Goal: Transaction & Acquisition: Subscribe to service/newsletter

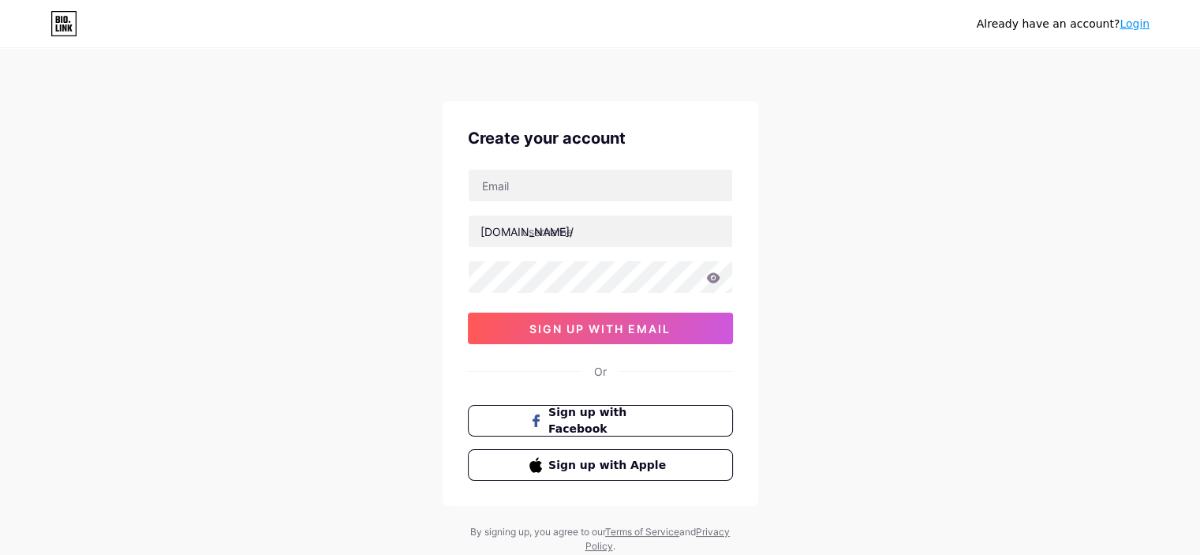
click at [519, 169] on div at bounding box center [600, 185] width 265 height 33
click at [527, 181] on input "text" at bounding box center [601, 186] width 264 height 32
paste input "[EMAIL_ADDRESS][DOMAIN_NAME]"
type input "[EMAIL_ADDRESS][DOMAIN_NAME]"
click at [183, 256] on div "Already have an account? Login Create your account [EMAIL_ADDRESS][DOMAIN_NAME]…" at bounding box center [600, 302] width 1200 height 604
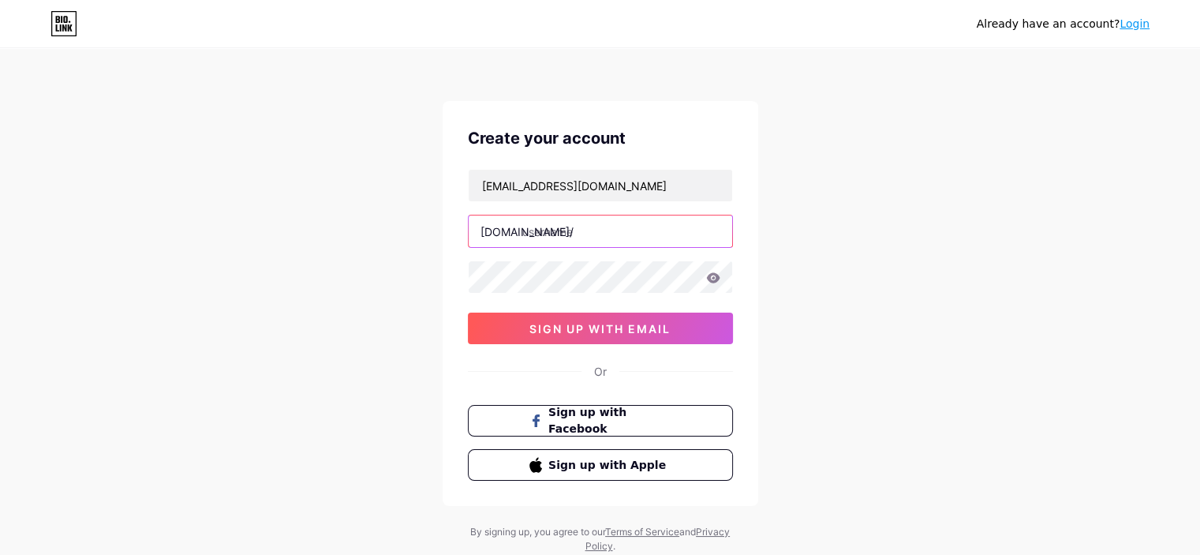
click at [532, 239] on input "text" at bounding box center [601, 231] width 264 height 32
type input "s"
type input "xxxszampanhub"
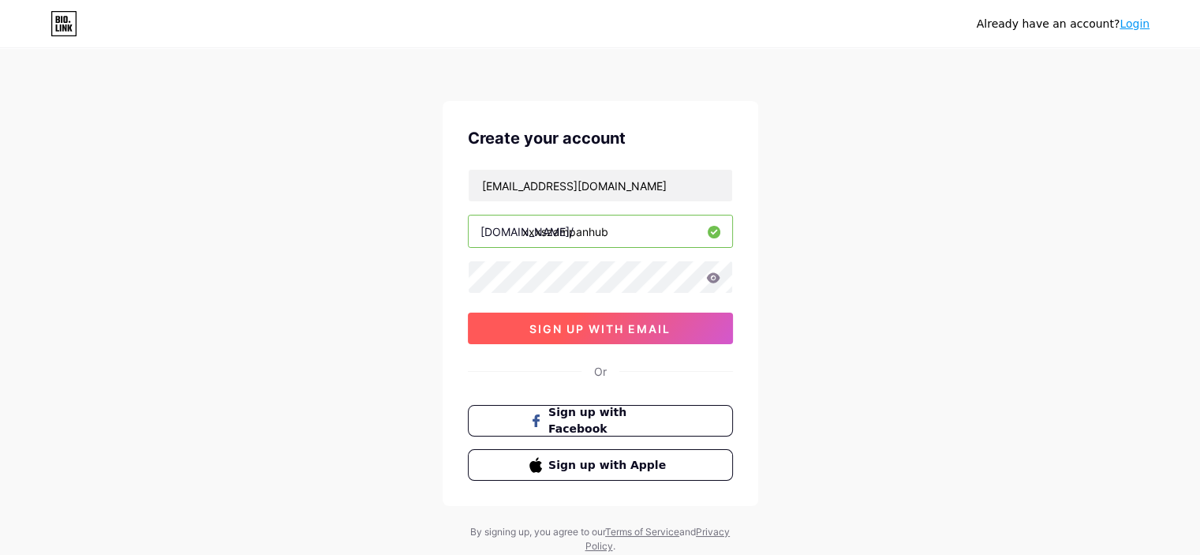
click at [573, 318] on button "sign up with email" at bounding box center [600, 328] width 265 height 32
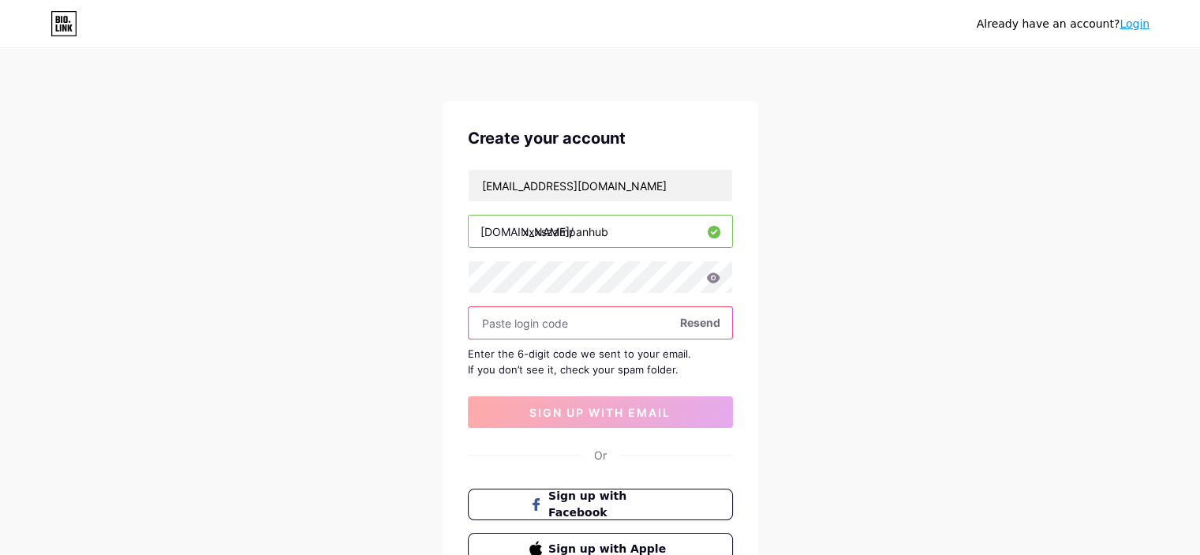
paste input "825220"
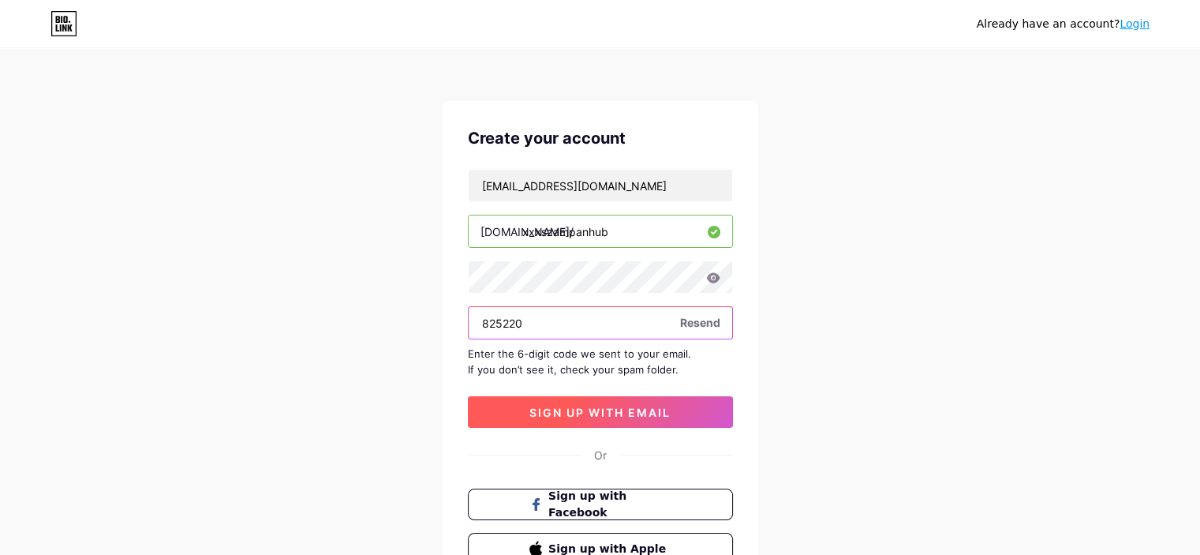
type input "825220"
click at [565, 401] on button "sign up with email" at bounding box center [600, 412] width 265 height 32
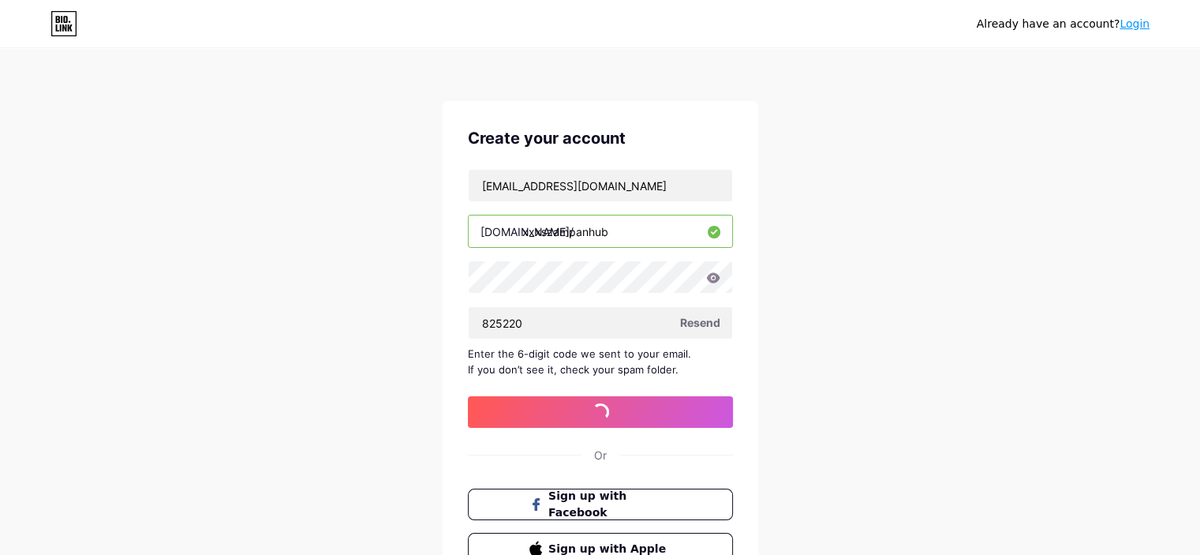
click at [290, 215] on div "Already have an account? Login Create your account [EMAIL_ADDRESS][DOMAIN_NAME]…" at bounding box center [600, 343] width 1200 height 687
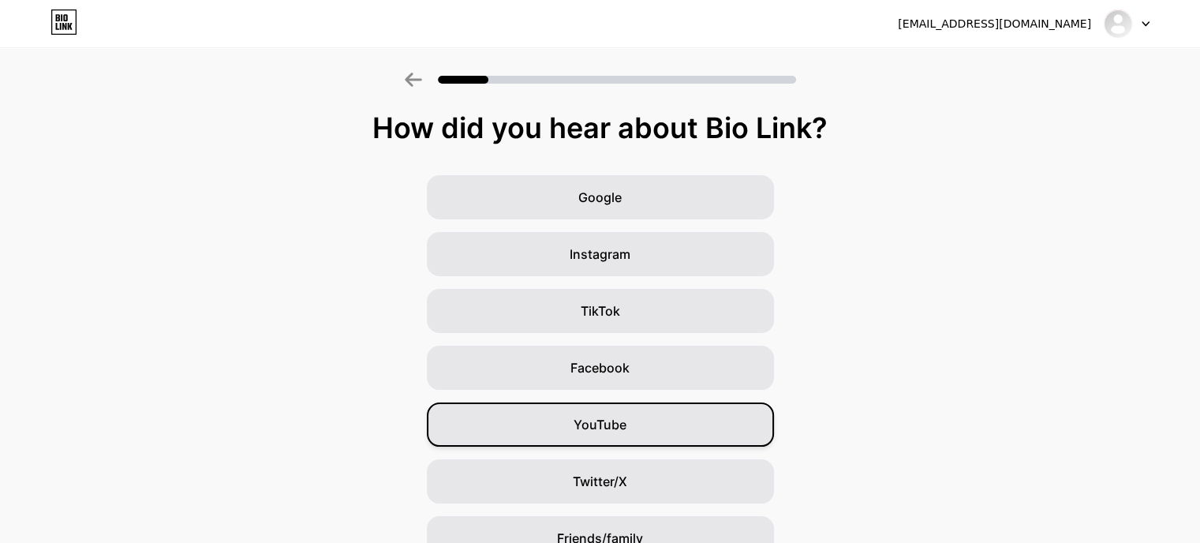
click at [593, 428] on span "YouTube" at bounding box center [600, 424] width 53 height 19
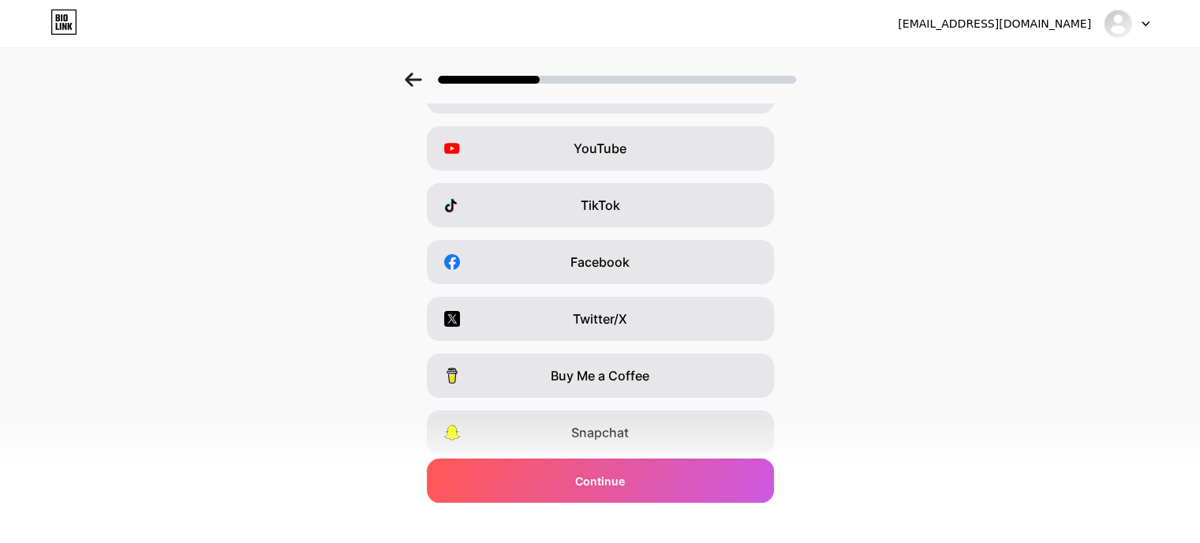
scroll to position [158, 0]
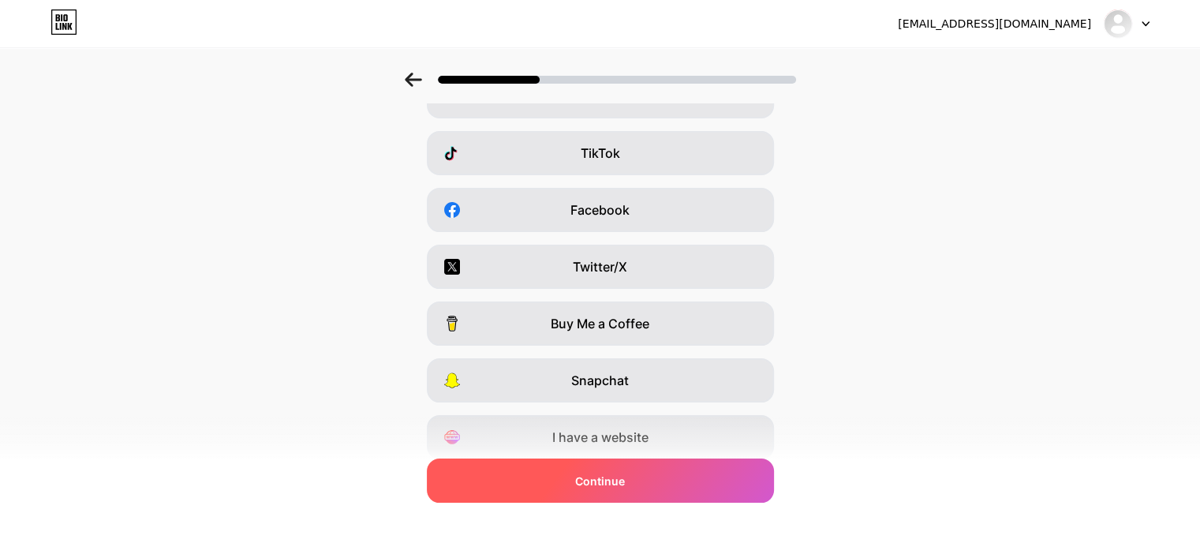
click at [539, 485] on div "Continue" at bounding box center [600, 480] width 347 height 44
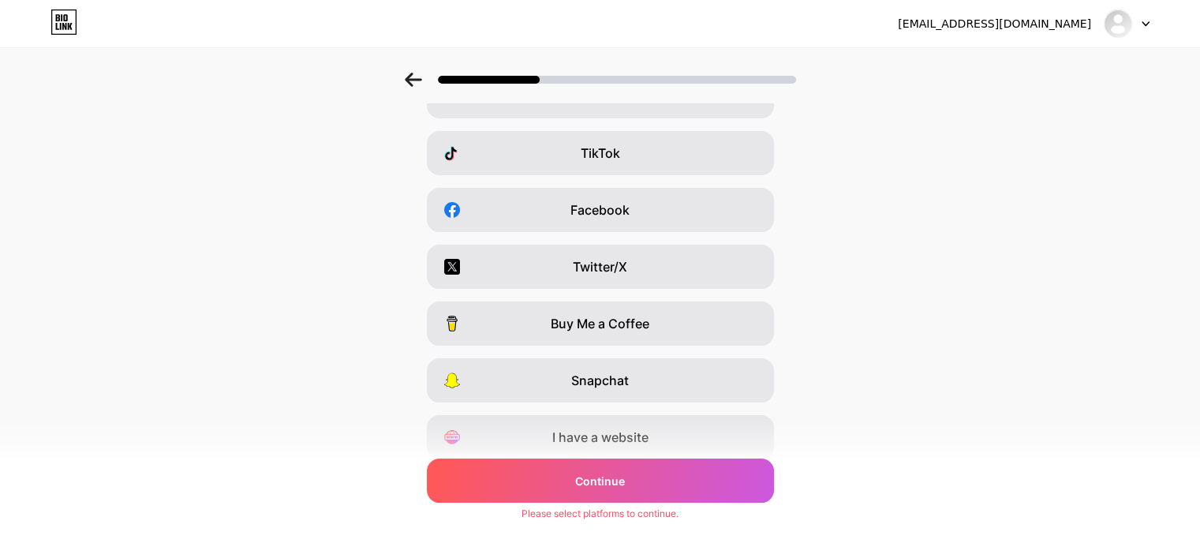
click at [518, 297] on div "Instagram YouTube TikTok Facebook Twitter/X Buy Me a Coffee Snapchat I have a w…" at bounding box center [600, 238] width 1184 height 442
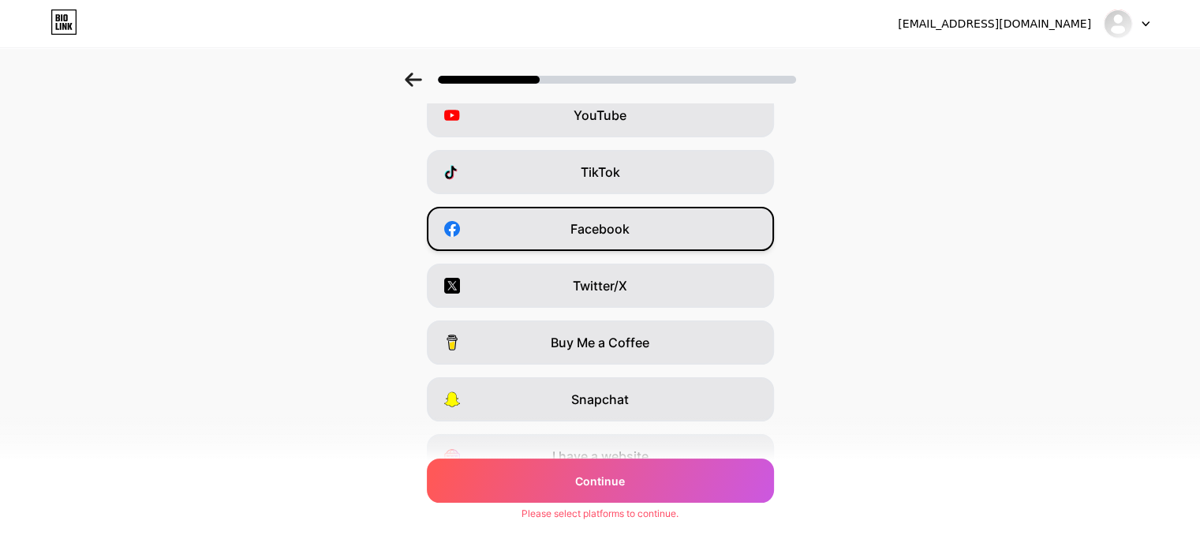
scroll to position [79, 0]
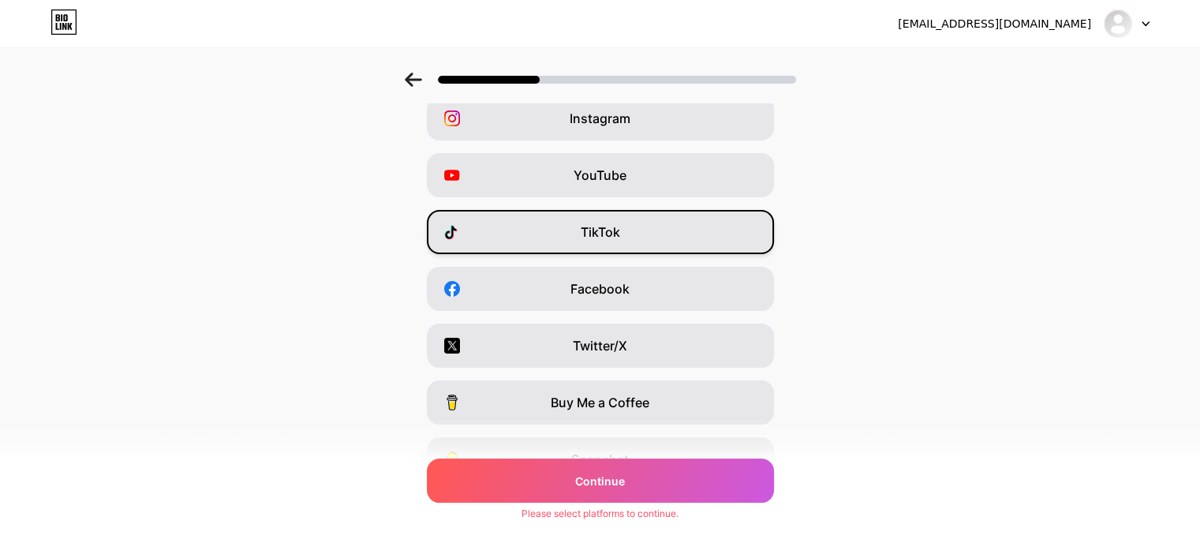
click at [542, 219] on div "TikTok" at bounding box center [600, 232] width 347 height 44
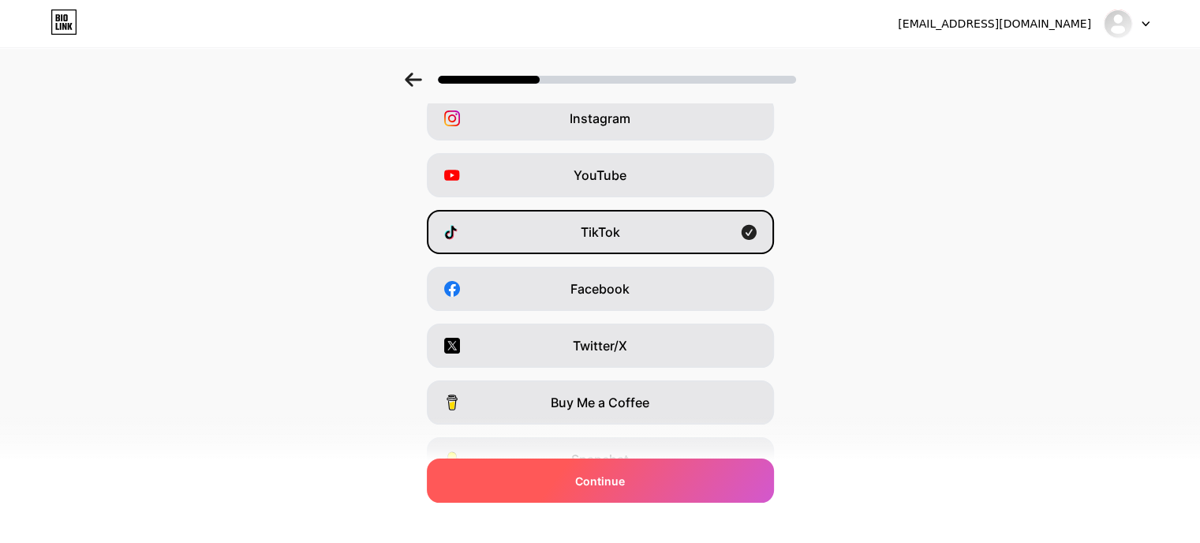
click at [520, 474] on div "Continue" at bounding box center [600, 480] width 347 height 44
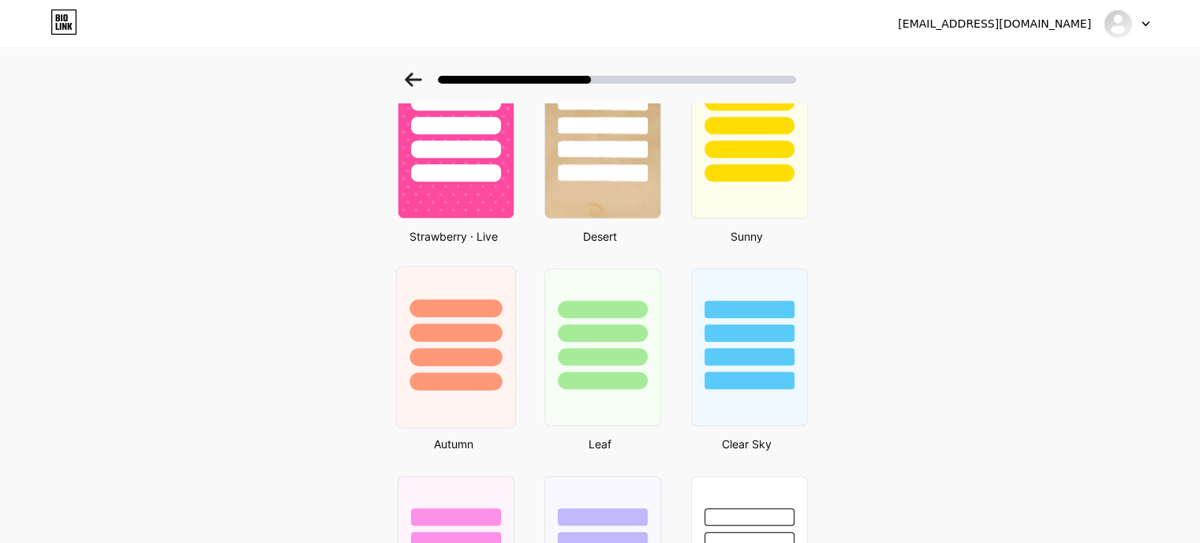
scroll to position [780, 0]
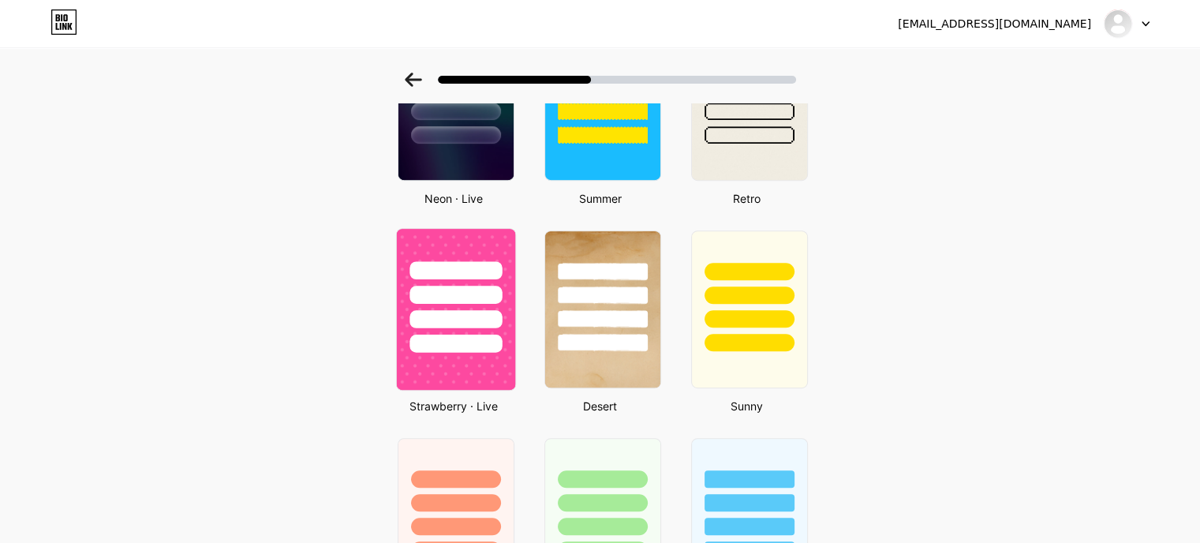
click at [462, 293] on div at bounding box center [456, 295] width 92 height 18
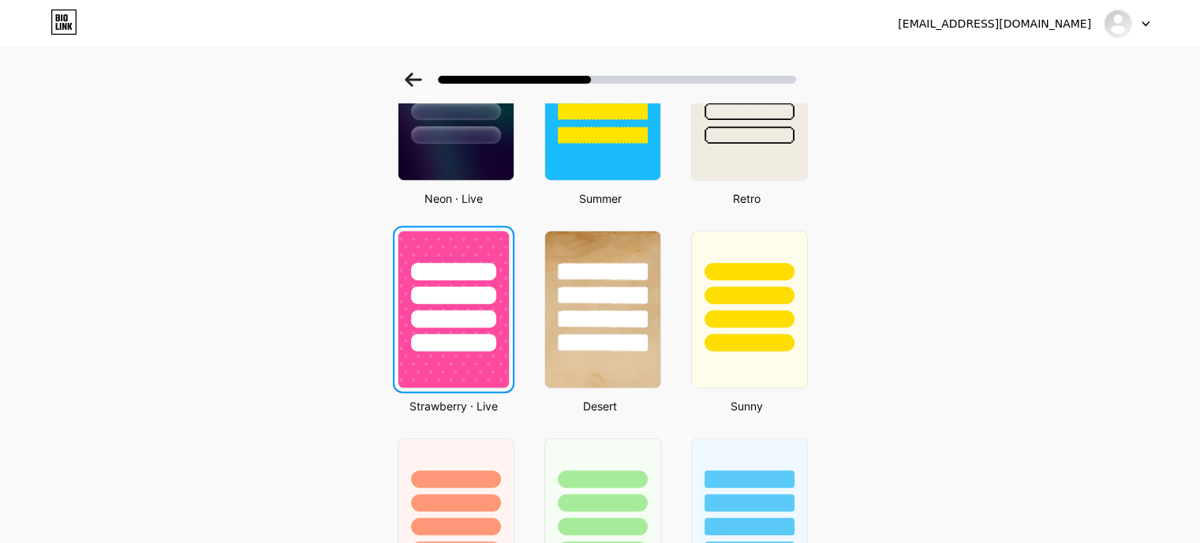
scroll to position [0, 0]
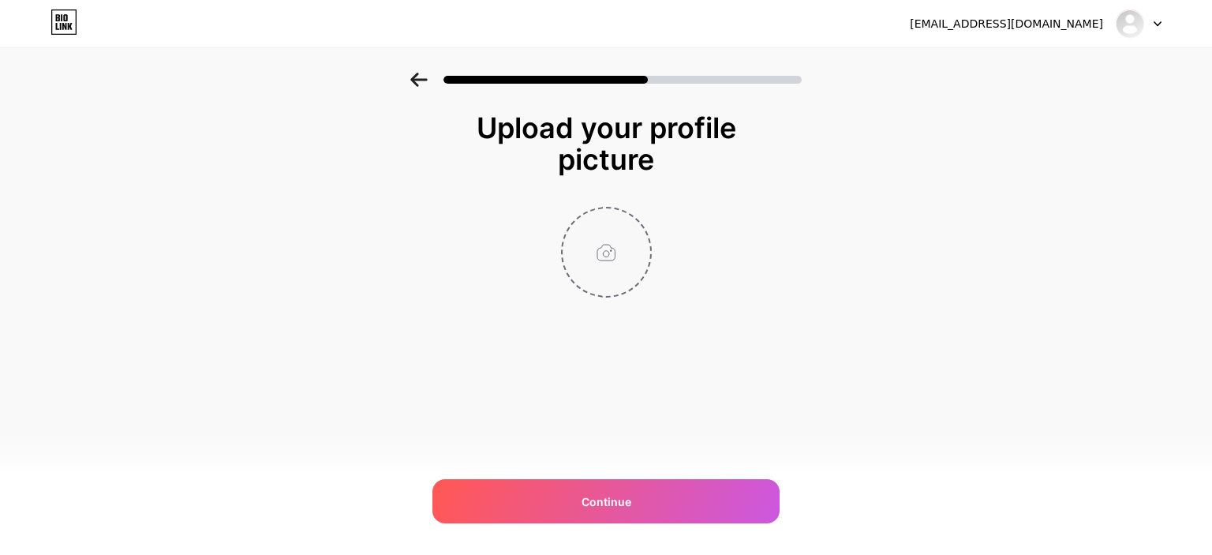
click at [611, 220] on input "file" at bounding box center [607, 252] width 88 height 88
type input "C:\fakepath\83b4dc30b03f4393f1b99e89ec1a8416.jpg"
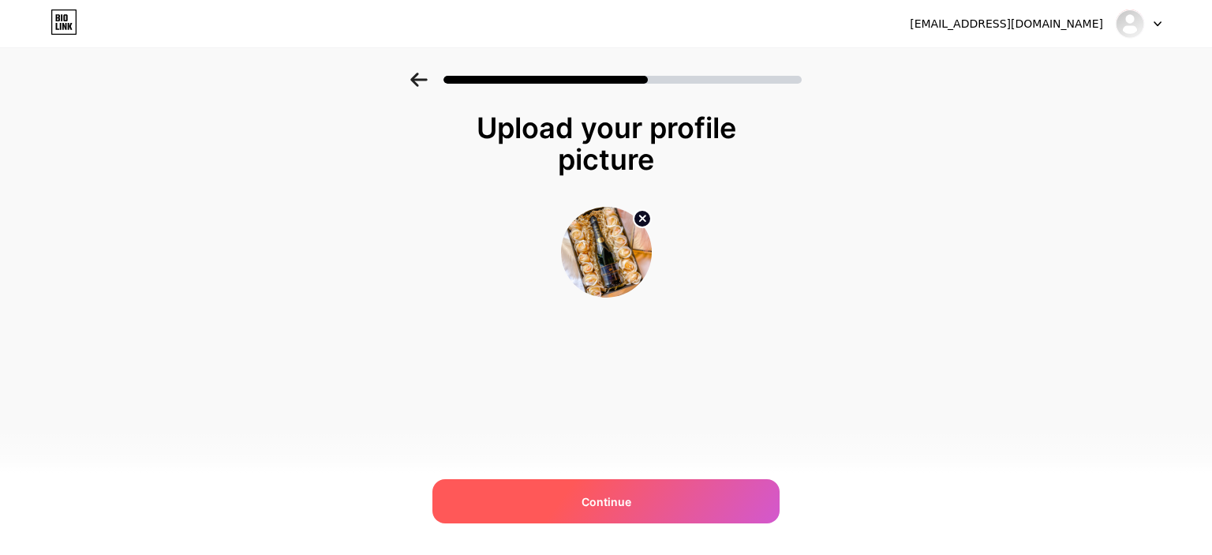
click at [586, 486] on div "Continue" at bounding box center [605, 501] width 347 height 44
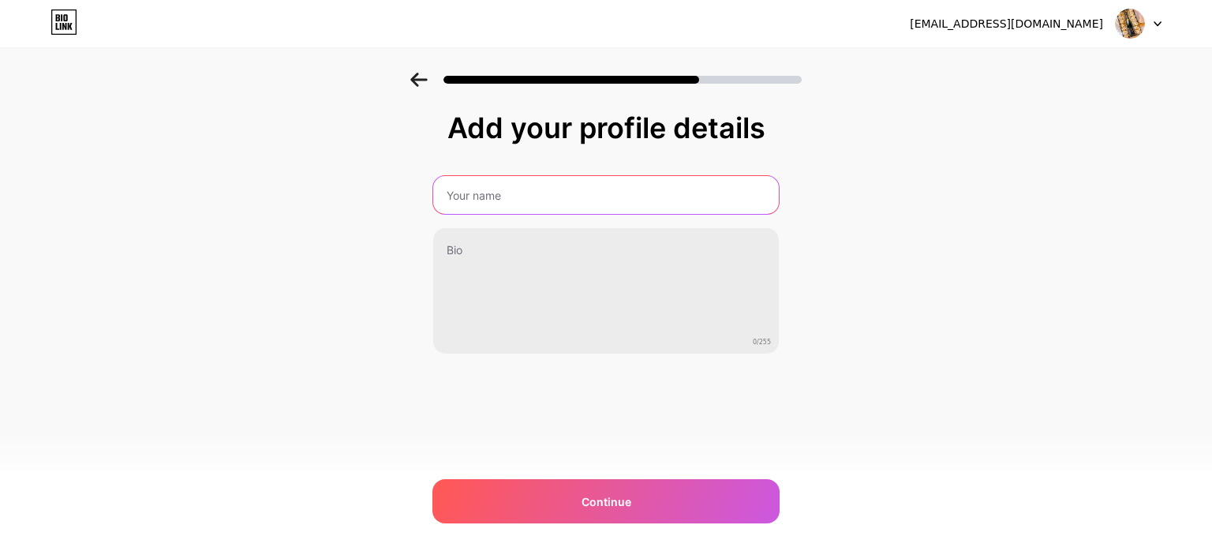
click at [580, 195] on input "text" at bounding box center [606, 195] width 346 height 38
type input "S"
paste input "♡"
type input "-- ♡ szampan ♡ --"
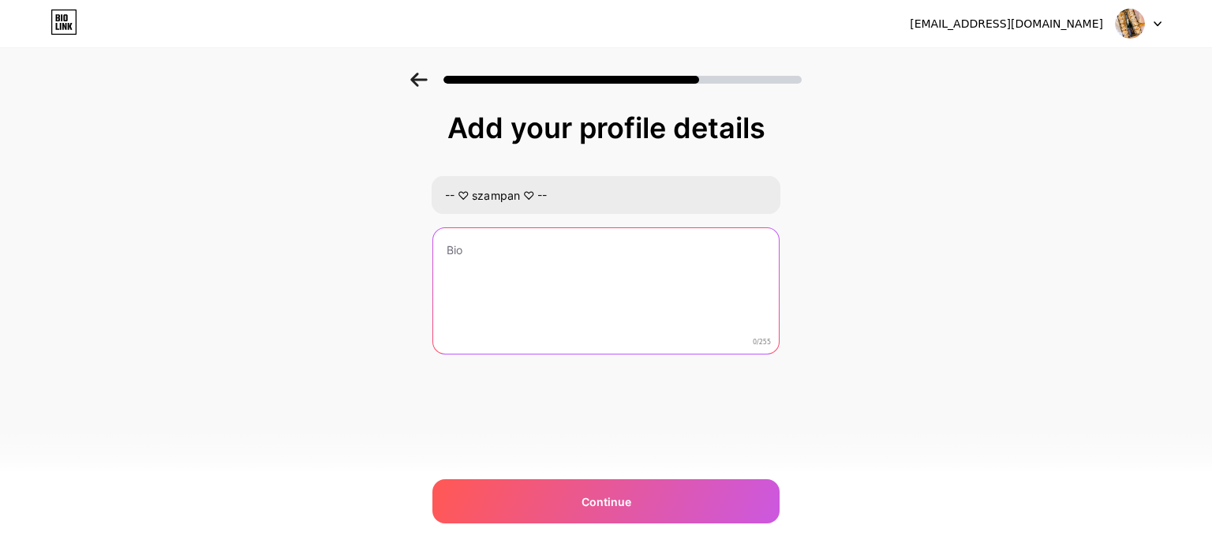
click at [506, 260] on textarea at bounding box center [606, 291] width 346 height 127
click at [569, 241] on textarea "~~ Sprawdź link ~~~" at bounding box center [606, 291] width 349 height 129
paste textarea "[URL][DOMAIN_NAME]"
click at [442, 249] on textarea "~~ Sprawdź link ~~~ [URL][DOMAIN_NAME]" at bounding box center [606, 291] width 349 height 129
click at [444, 261] on textarea "~~ Sprawdź link ~~~ [URL][DOMAIN_NAME]" at bounding box center [606, 291] width 349 height 129
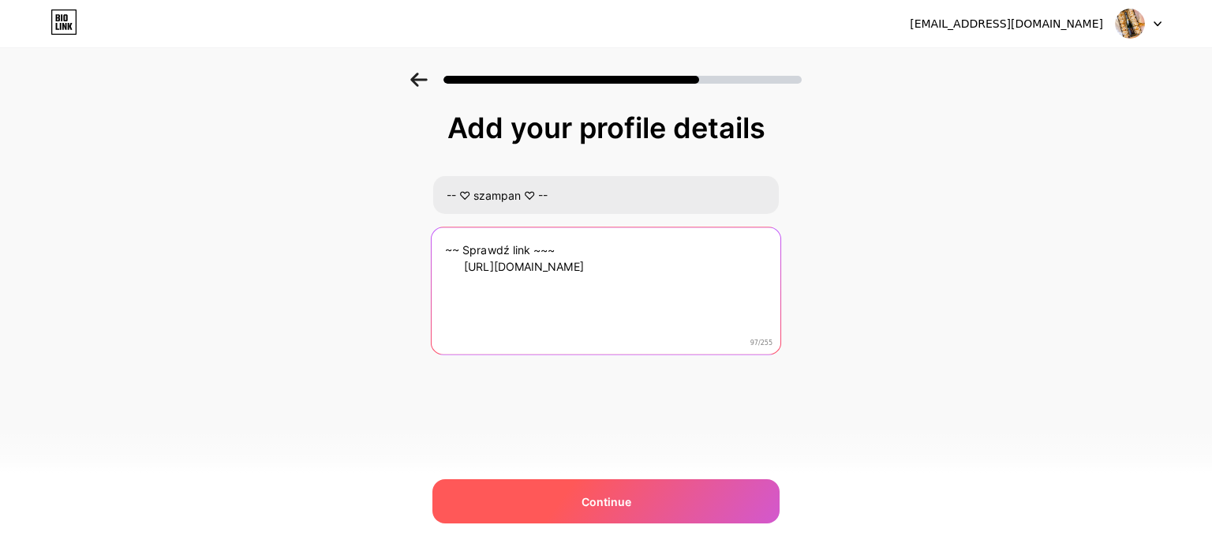
type textarea "~~ Sprawdź link ~~~ [URL][DOMAIN_NAME]"
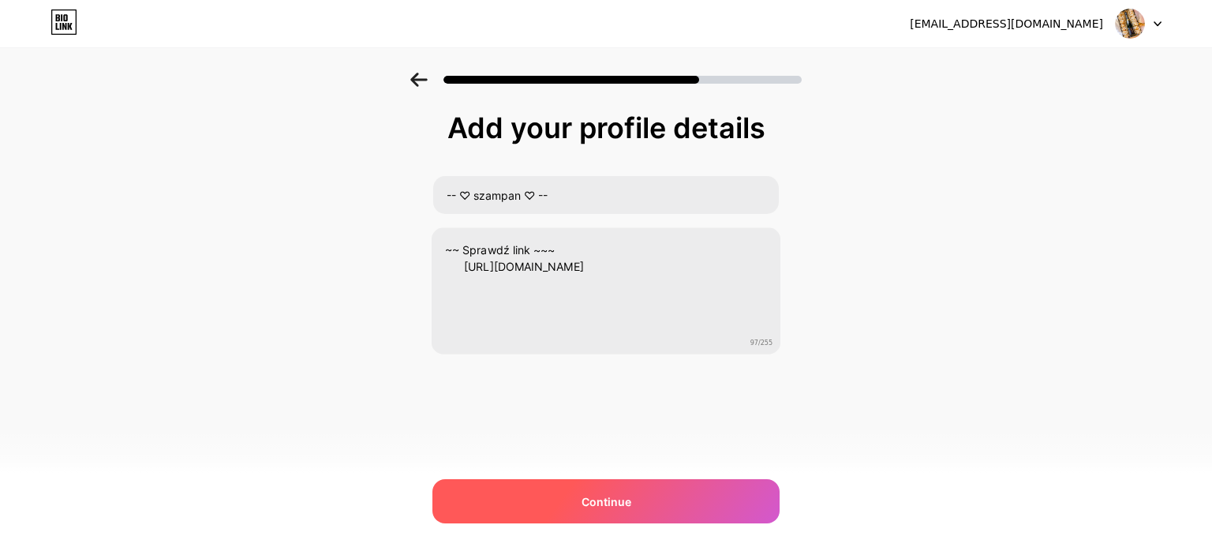
click at [619, 502] on span "Continue" at bounding box center [607, 501] width 50 height 17
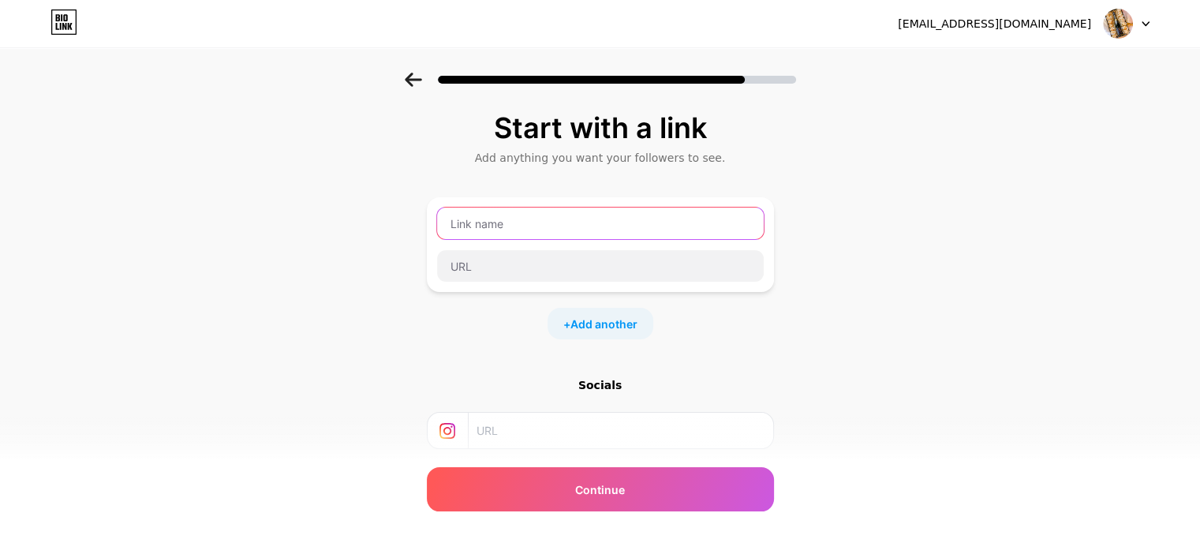
click at [529, 222] on input "text" at bounding box center [600, 224] width 327 height 32
type input "C"
type input "Naciśnij~"
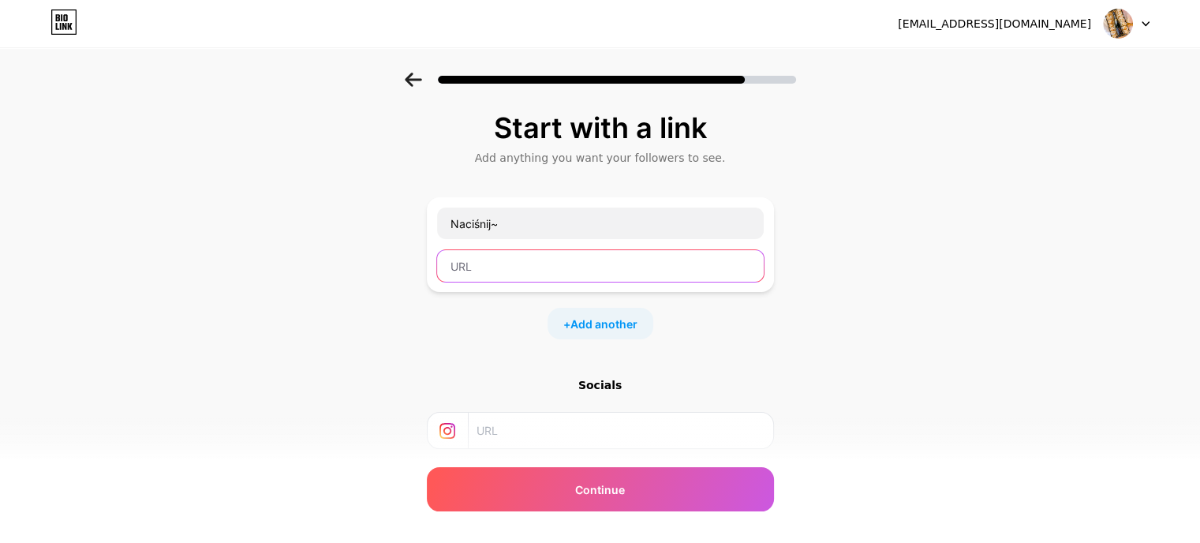
click at [470, 252] on input "text" at bounding box center [600, 266] width 327 height 32
paste input "[URL][DOMAIN_NAME]"
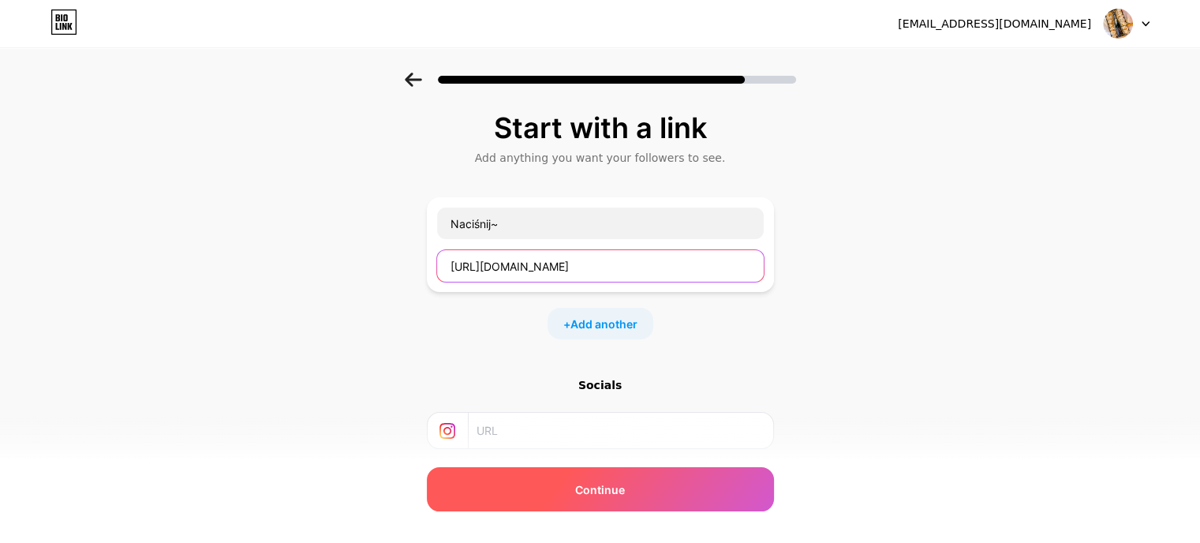
type input "[URL][DOMAIN_NAME]"
click at [588, 492] on span "Continue" at bounding box center [600, 489] width 50 height 17
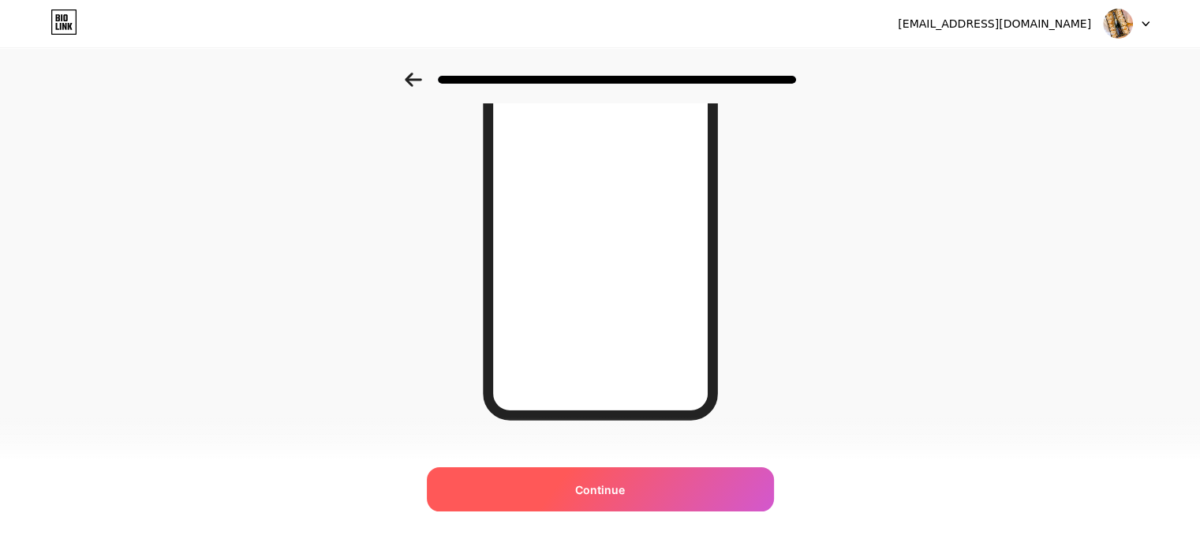
scroll to position [249, 0]
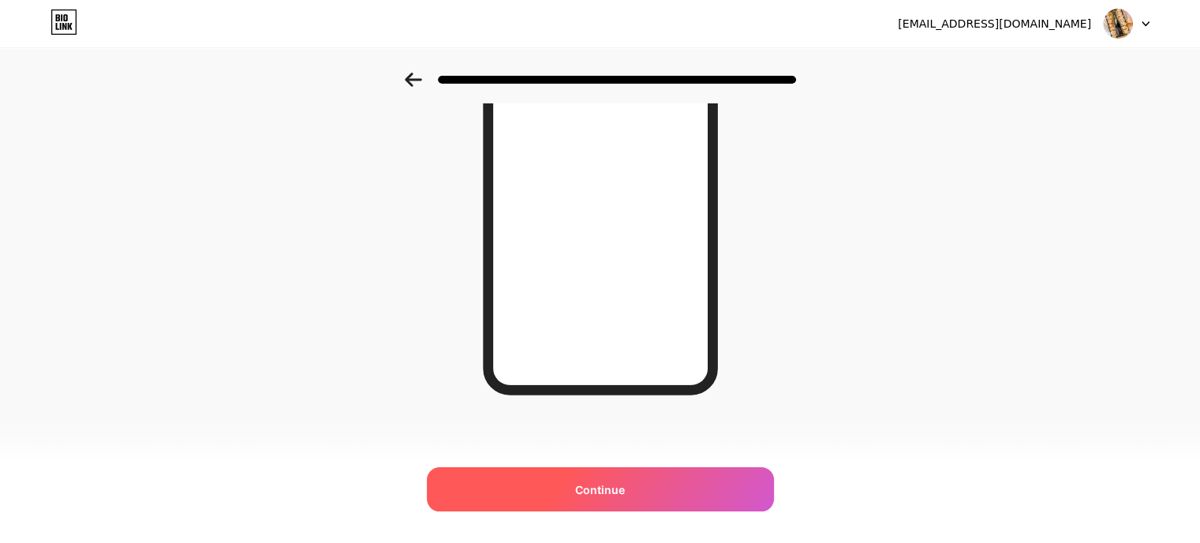
click at [651, 483] on div "Continue" at bounding box center [600, 489] width 347 height 44
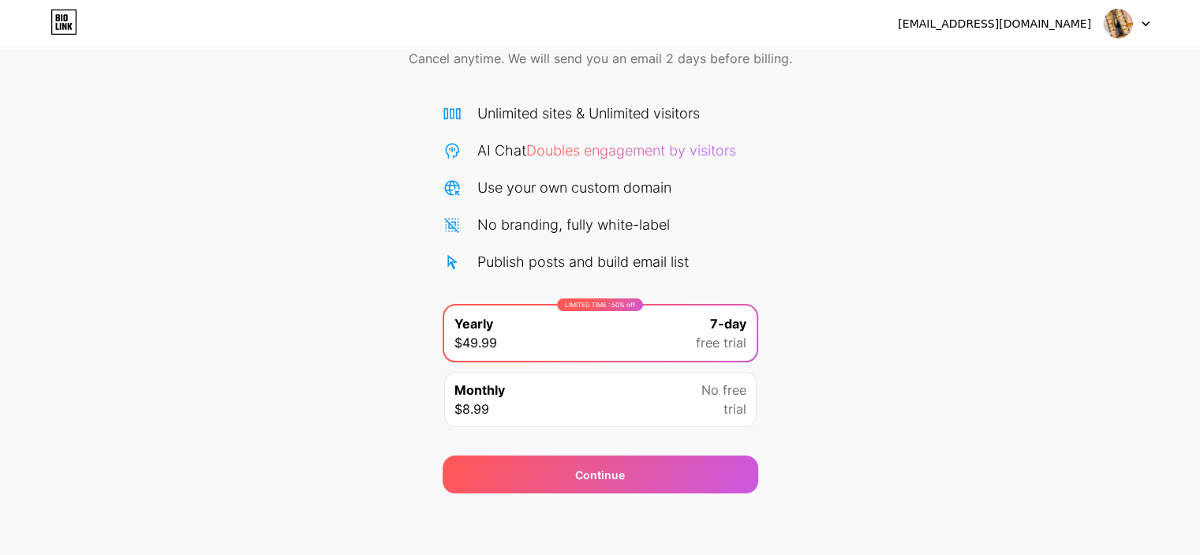
scroll to position [79, 0]
drag, startPoint x: 580, startPoint y: 475, endPoint x: 322, endPoint y: 350, distance: 286.9
click at [316, 365] on div "Start your 7 day free trial Cancel anytime. We will send you an email 2 days be…" at bounding box center [600, 244] width 1200 height 500
click at [363, 305] on div "Start your 7 day free trial Cancel anytime. We will send you an email 2 days be…" at bounding box center [600, 244] width 1200 height 500
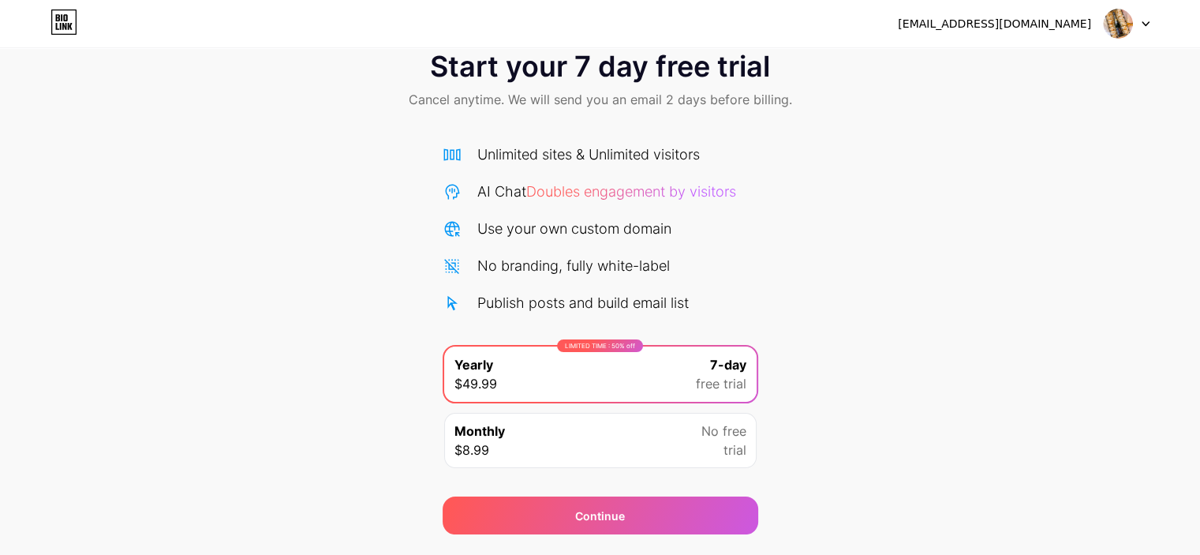
scroll to position [0, 0]
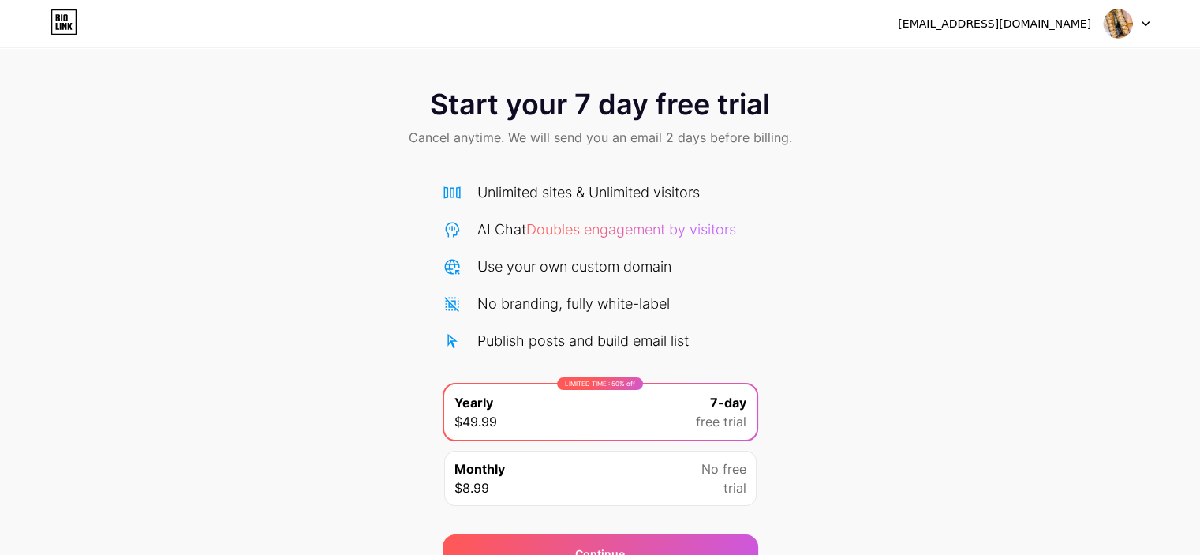
click at [60, 19] on icon at bounding box center [64, 21] width 27 height 25
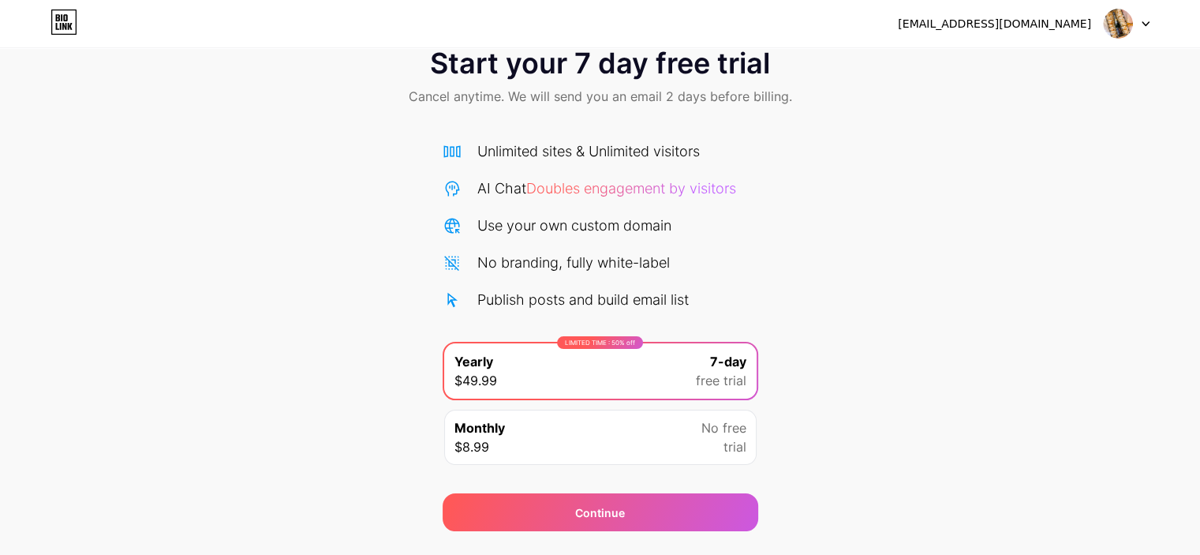
scroll to position [79, 0]
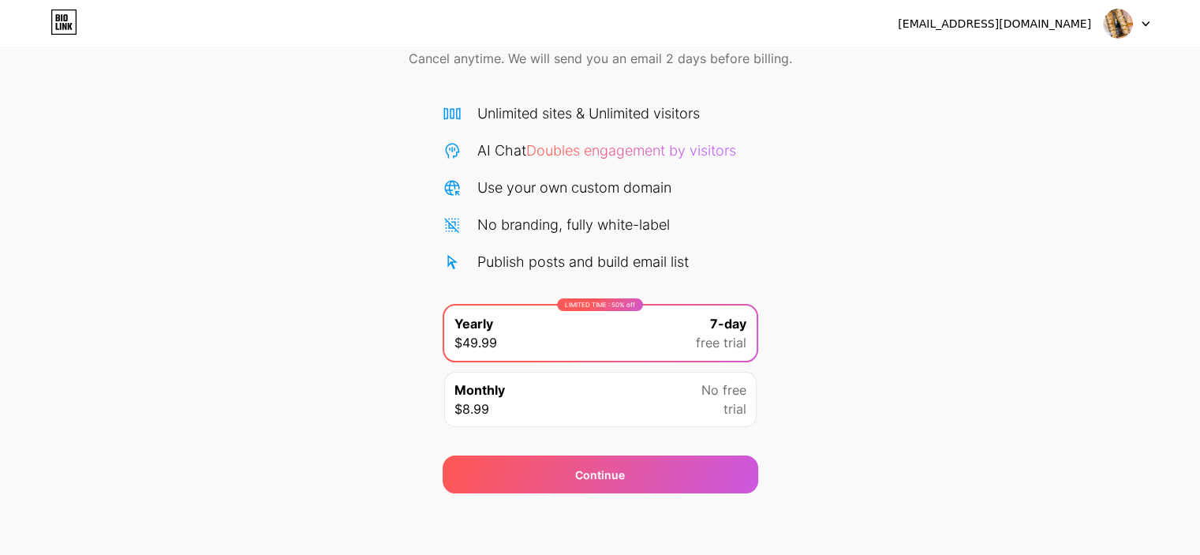
click at [1105, 34] on span at bounding box center [1118, 24] width 30 height 30
